Goal: Task Accomplishment & Management: Complete application form

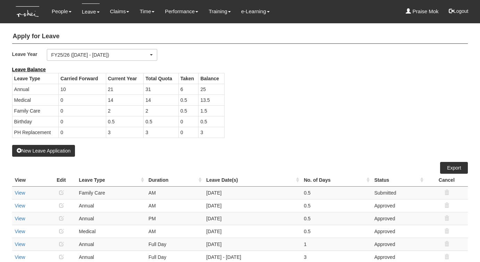
select select "50"
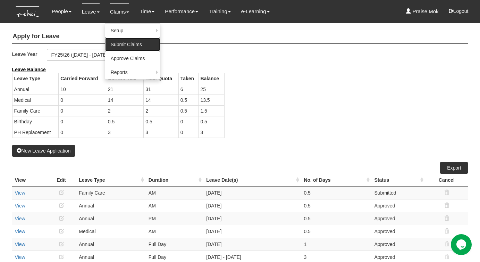
click at [109, 41] on link "Submit Claims" at bounding box center [132, 44] width 55 height 14
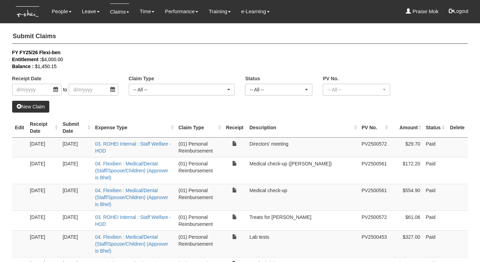
select select "50"
click at [433, 92] on div "Receipt Date to Claim Type -- All -- (01) Personal Reimbursement (02) Advance D…" at bounding box center [240, 75] width 467 height 52
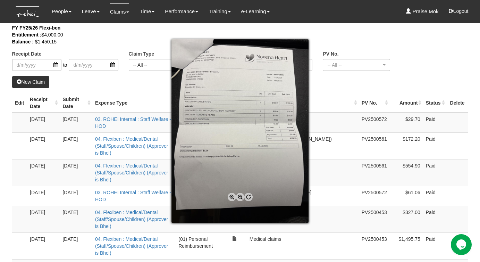
scroll to position [27, 0]
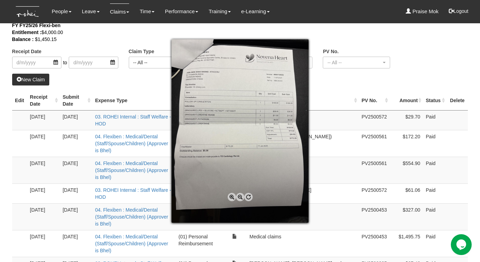
click at [423, 79] on div at bounding box center [240, 131] width 480 height 262
